Goal: Information Seeking & Learning: Learn about a topic

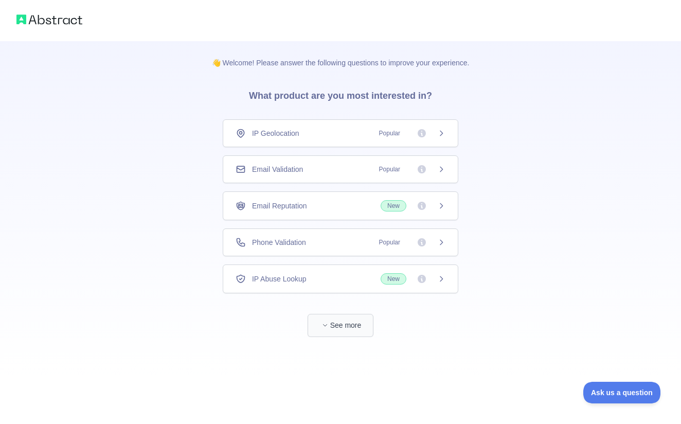
click at [327, 323] on icon "button" at bounding box center [325, 325] width 6 height 6
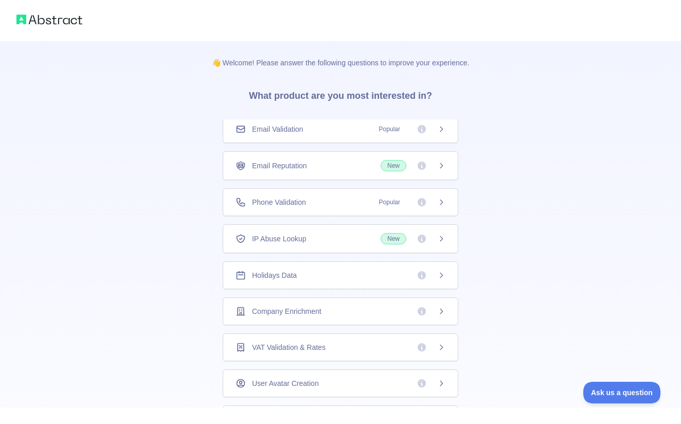
scroll to position [40, 0]
click at [329, 312] on div "Company Enrichment" at bounding box center [340, 311] width 210 height 10
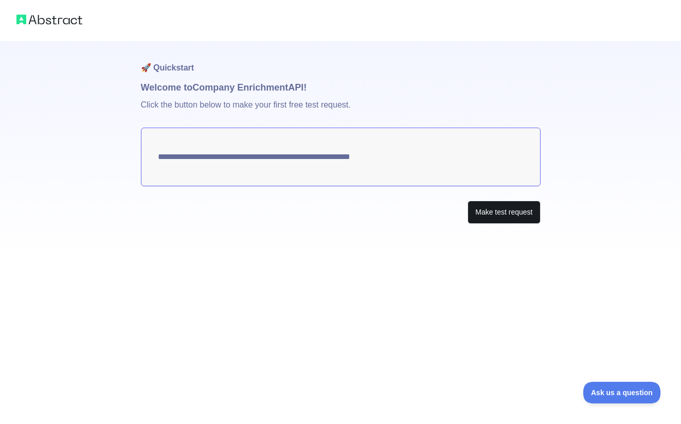
click at [481, 216] on button "Make test request" at bounding box center [503, 211] width 72 height 23
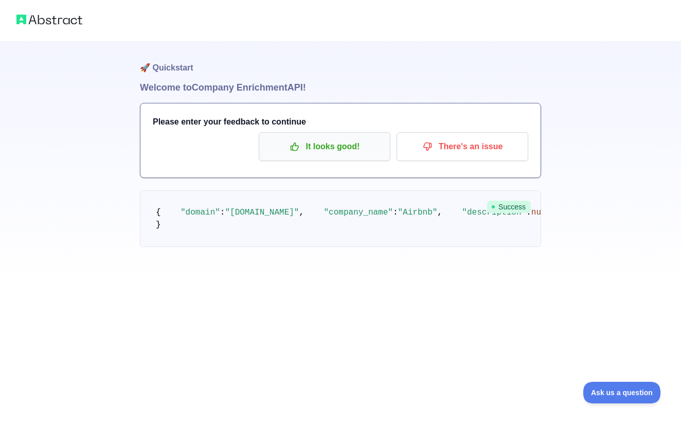
click at [338, 146] on p "It looks good!" at bounding box center [324, 146] width 116 height 17
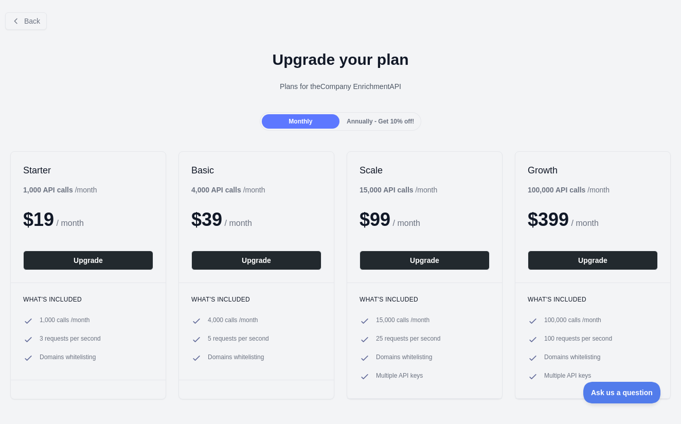
click at [387, 124] on span "Annually - Get 10% off!" at bounding box center [379, 121] width 67 height 7
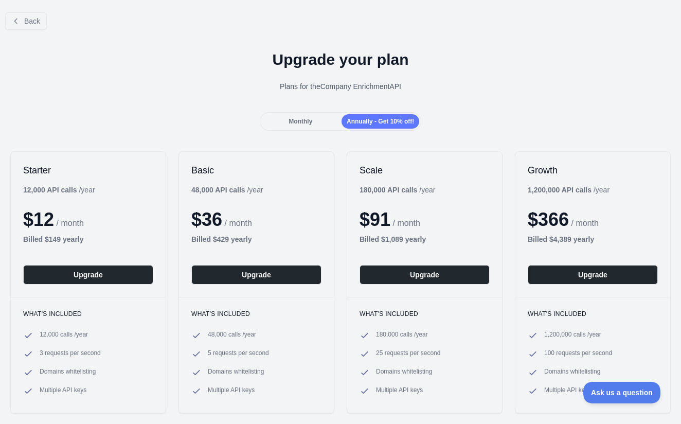
click at [315, 117] on div "Monthly" at bounding box center [301, 121] width 78 height 14
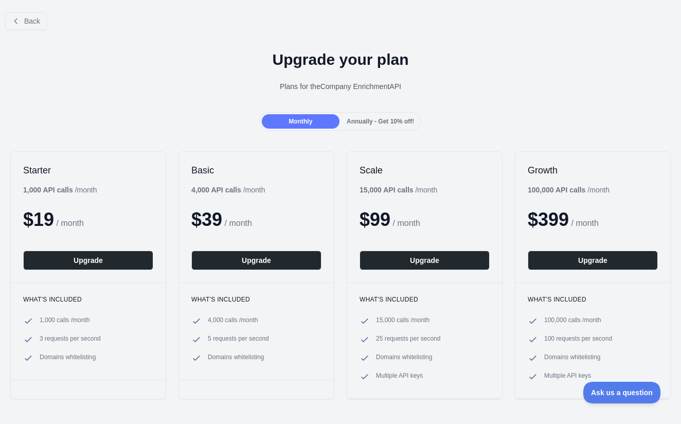
click at [43, 32] on div "Back" at bounding box center [340, 21] width 681 height 34
click at [40, 24] on span "Back" at bounding box center [32, 21] width 16 height 8
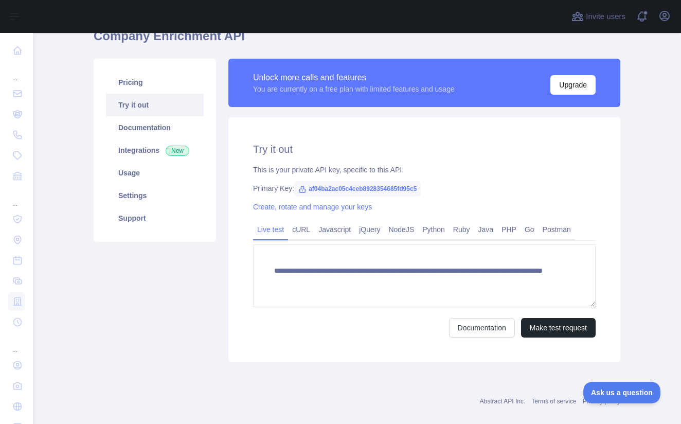
scroll to position [55, 0]
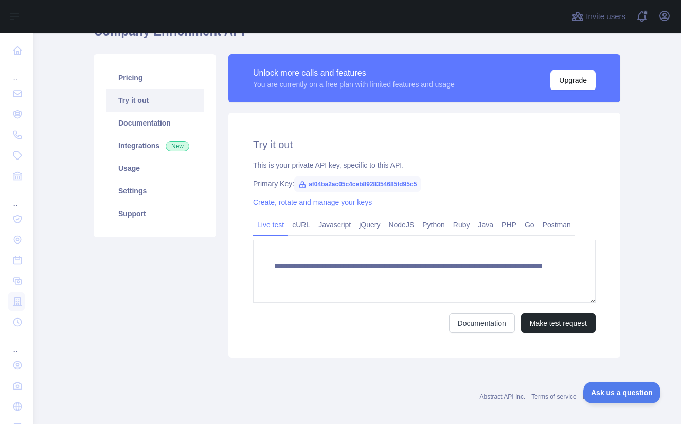
click at [365, 184] on span "af04ba2ac05c4ceb8928354685fd95c5" at bounding box center [357, 183] width 126 height 15
copy span "af04ba2ac05c4ceb8928354685fd95c5"
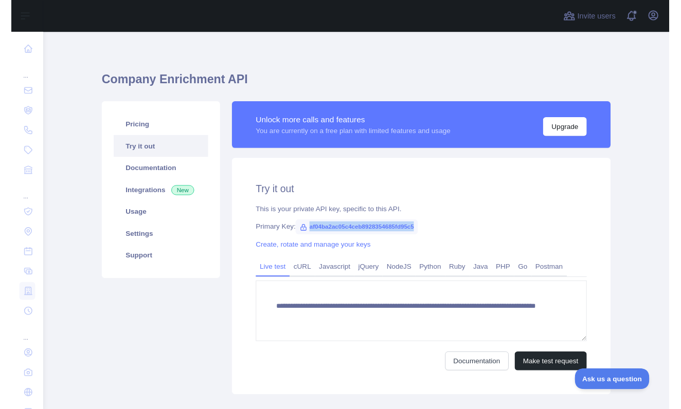
scroll to position [4, 0]
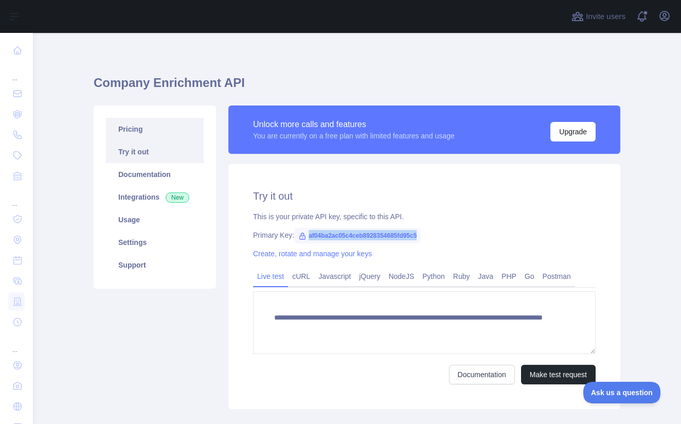
click at [164, 130] on link "Pricing" at bounding box center [155, 129] width 98 height 23
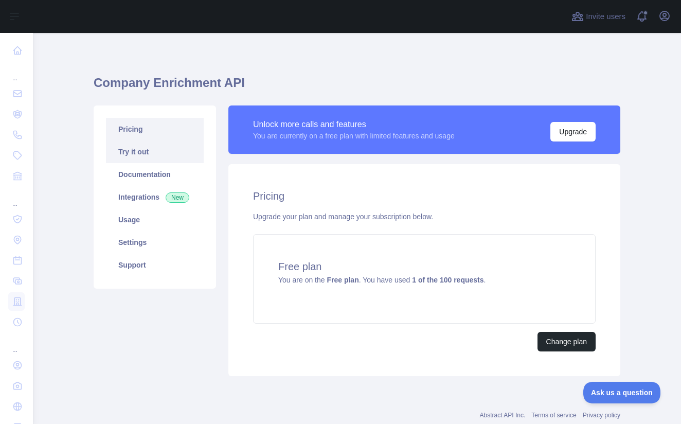
click at [161, 151] on link "Try it out" at bounding box center [155, 151] width 98 height 23
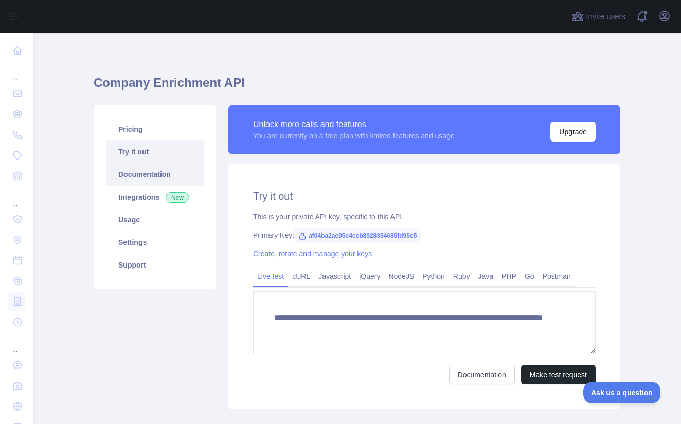
click at [159, 171] on link "Documentation" at bounding box center [155, 174] width 98 height 23
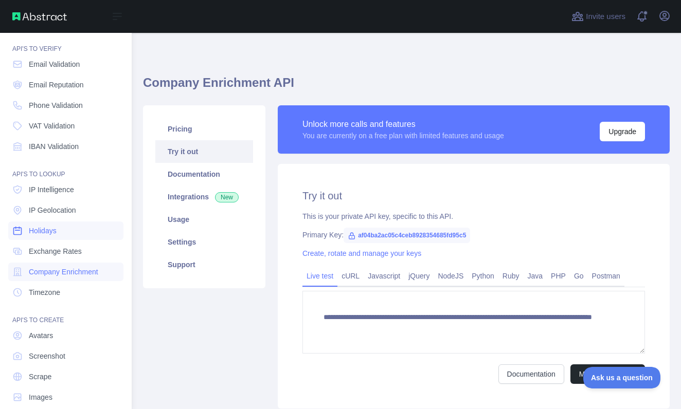
scroll to position [29, 0]
